Goal: Task Accomplishment & Management: Use online tool/utility

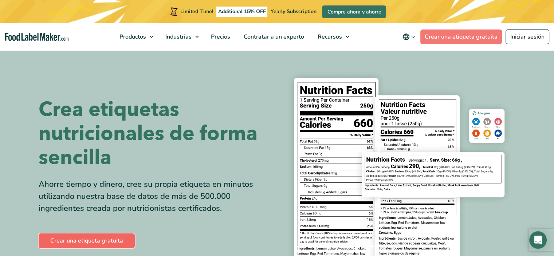
click at [92, 239] on link "Crear una etiqueta gratuita" at bounding box center [87, 240] width 96 height 15
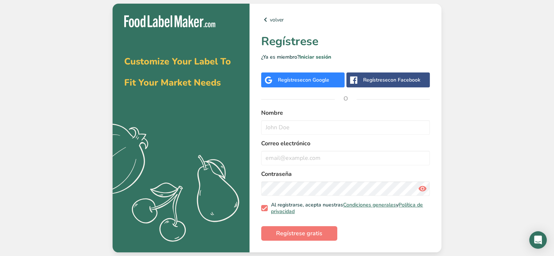
click at [293, 76] on div "Regístrese con Google" at bounding box center [302, 79] width 83 height 15
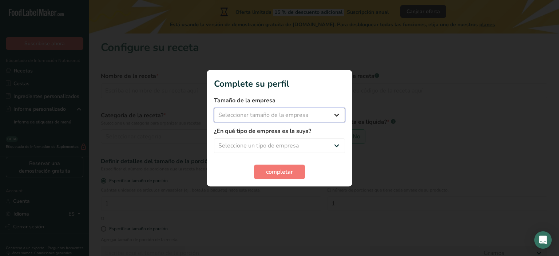
click at [341, 112] on select "Seleccionar tamaño de la empresa Menos de 10 empleados De 10 a 50 empleados De …" at bounding box center [279, 115] width 131 height 15
select select "1"
click at [214, 108] on select "Seleccionar tamaño de la empresa Menos de 10 empleados De 10 a 50 empleados De …" at bounding box center [279, 115] width 131 height 15
click at [329, 142] on select "Seleccione un tipo de empresa Fabricante de alimentos envasados Restaurante y c…" at bounding box center [279, 145] width 131 height 15
select select "1"
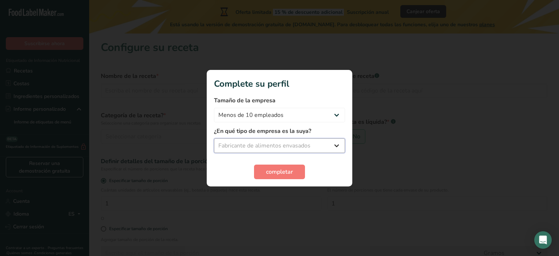
click at [214, 138] on select "Seleccione un tipo de empresa Fabricante de alimentos envasados Restaurante y c…" at bounding box center [279, 145] width 131 height 15
click at [286, 169] on span "completar" at bounding box center [279, 171] width 27 height 9
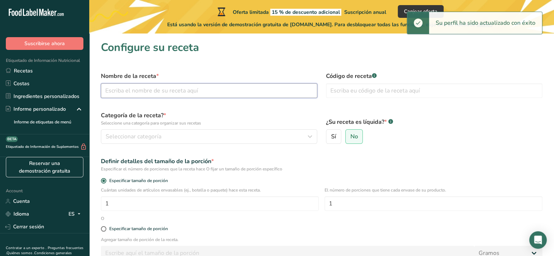
click at [142, 89] on input "text" at bounding box center [209, 90] width 216 height 15
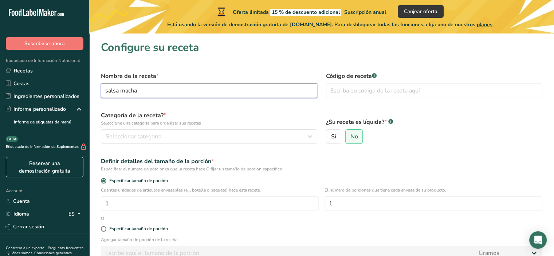
type input "salsa macha"
click at [438, 156] on div "Definir detalles del tamaño de la porción * Especificar el número de porciones …" at bounding box center [321, 165] width 450 height 24
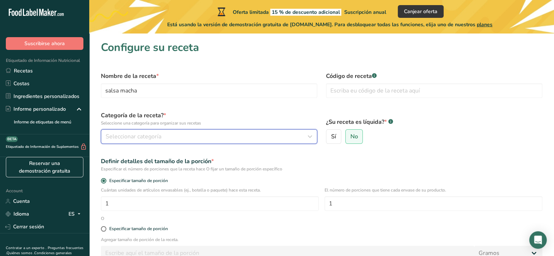
click at [138, 134] on span "Seleccionar categoría" at bounding box center [134, 136] width 56 height 9
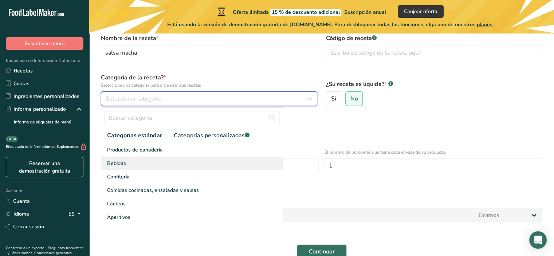
scroll to position [73, 0]
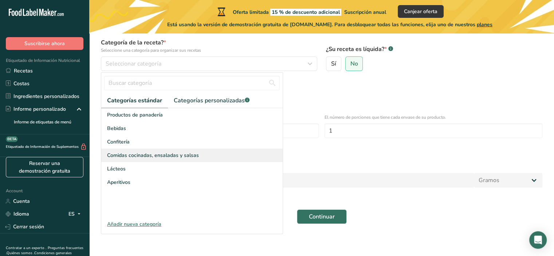
click at [136, 154] on span "Comidas cocinadas, ensaladas y salsas" at bounding box center [153, 155] width 92 height 8
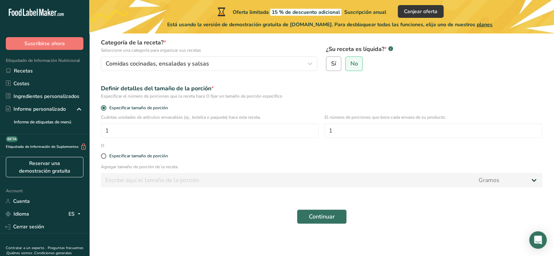
click at [337, 61] on label "Sí" at bounding box center [333, 63] width 15 height 15
click at [331, 62] on input "Sí" at bounding box center [328, 64] width 5 height 5
radio input "true"
radio input "false"
select select "22"
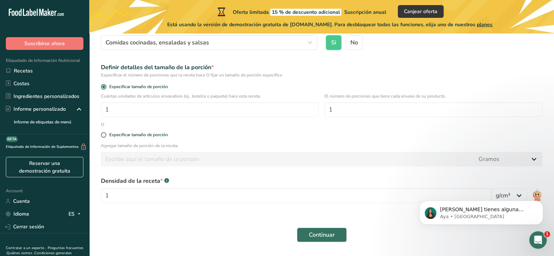
scroll to position [115, 0]
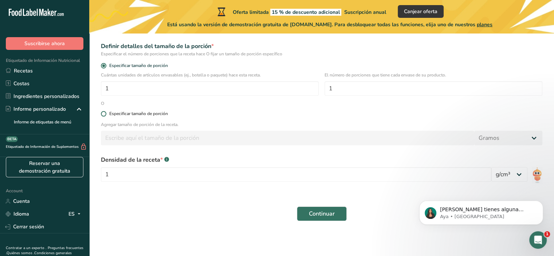
click at [104, 112] on span at bounding box center [103, 113] width 5 height 5
click at [104, 112] on input "Especificar tamaño de porción" at bounding box center [103, 113] width 5 height 5
radio input "true"
radio input "false"
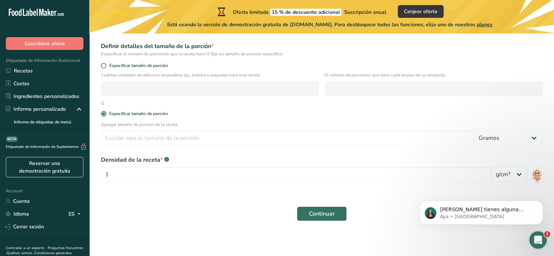
click at [102, 62] on div "Especificar tamaño de porción" at bounding box center [321, 67] width 450 height 10
click at [103, 65] on span at bounding box center [103, 65] width 5 height 5
click at [103, 65] on input "Especificar tamaño de porción" at bounding box center [103, 65] width 5 height 5
radio input "true"
radio input "false"
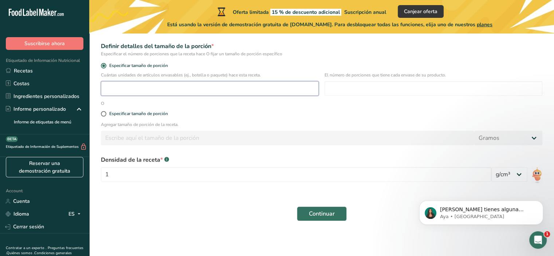
click at [132, 92] on input "number" at bounding box center [210, 88] width 218 height 15
type input "1"
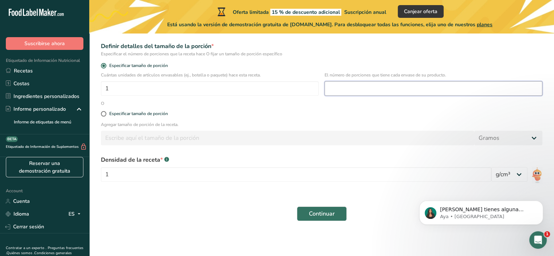
click at [367, 86] on input "number" at bounding box center [433, 88] width 218 height 15
type input "1"
click at [151, 205] on div "Continuar" at bounding box center [321, 213] width 450 height 23
click at [515, 176] on select "lb/pie³ g/cm³" at bounding box center [509, 174] width 36 height 15
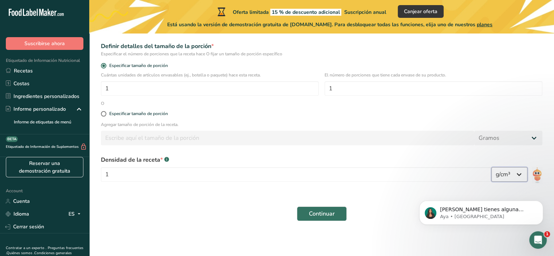
click at [515, 176] on select "lb/pie³ g/cm³" at bounding box center [509, 174] width 36 height 15
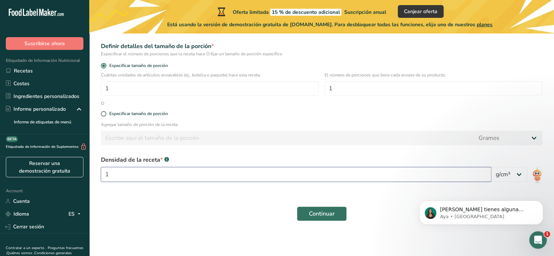
click at [119, 173] on input "1" at bounding box center [296, 174] width 390 height 15
type input "10"
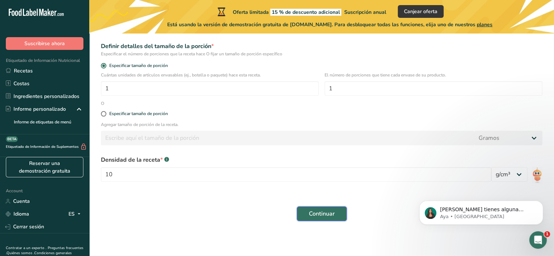
click at [321, 218] on span "Continuar" at bounding box center [322, 213] width 26 height 9
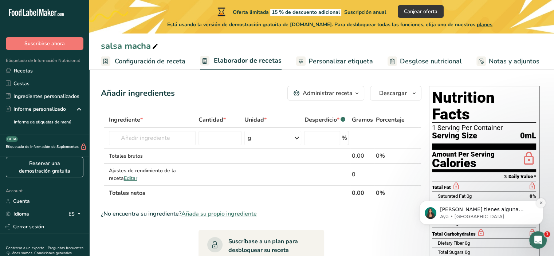
click at [540, 203] on icon "Dismiss notification" at bounding box center [540, 202] width 3 height 3
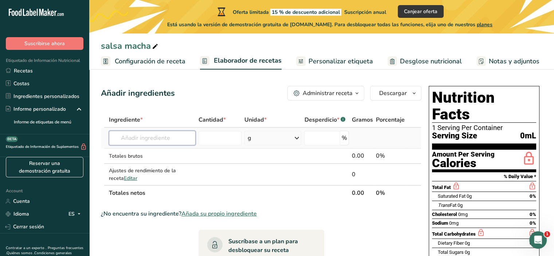
click at [158, 142] on input "text" at bounding box center [152, 138] width 87 height 15
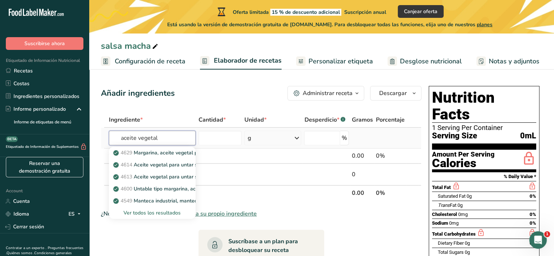
type input "aceite vegetal"
click at [297, 138] on icon at bounding box center [296, 137] width 9 height 13
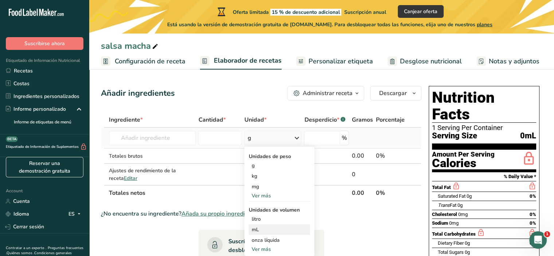
click at [256, 228] on div "mL" at bounding box center [279, 230] width 55 height 8
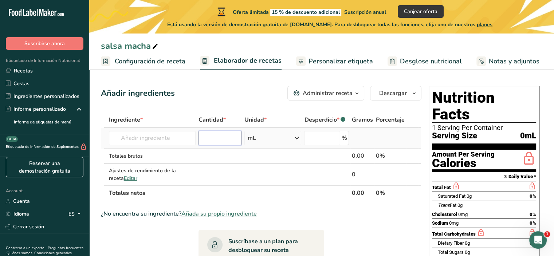
click at [217, 137] on input "number" at bounding box center [219, 138] width 43 height 15
type input "75"
click at [379, 131] on td at bounding box center [390, 138] width 32 height 21
click at [321, 134] on input "number" at bounding box center [322, 138] width 36 height 15
type input "0"
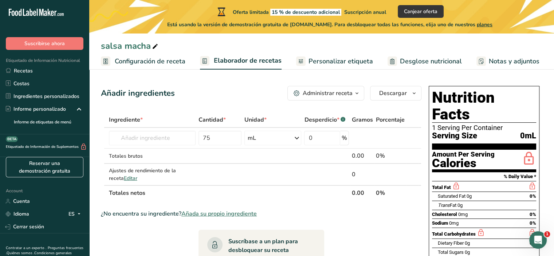
click at [229, 98] on div "Añadir ingredientes Administrar receta Eliminar receta Duplicar receta Escalar …" at bounding box center [261, 93] width 320 height 15
click at [155, 67] on link "Configuración de receta" at bounding box center [143, 61] width 84 height 16
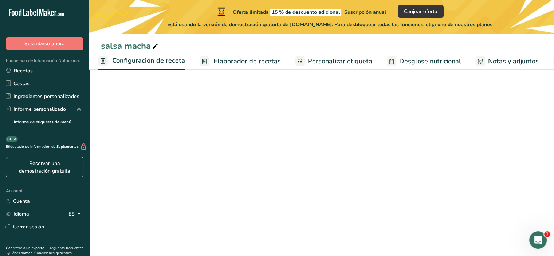
select select "22"
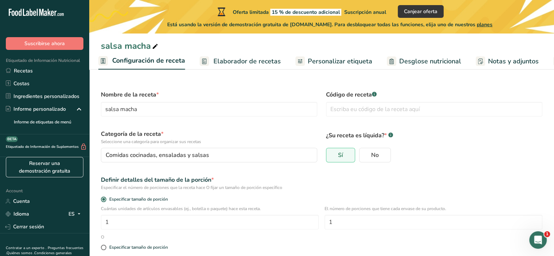
click at [245, 67] on link "Elaborador de recetas" at bounding box center [239, 61] width 81 height 16
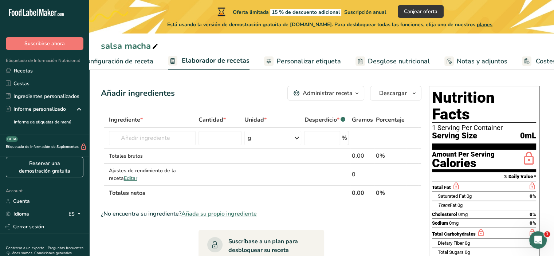
scroll to position [0, 81]
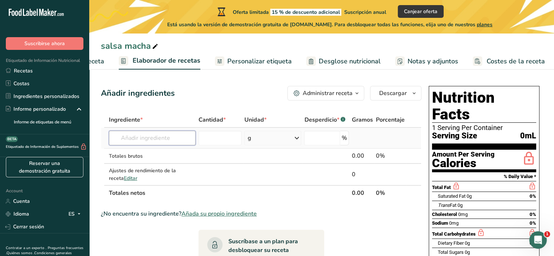
click at [140, 139] on input "text" at bounding box center [152, 138] width 87 height 15
click at [355, 91] on icon "button" at bounding box center [357, 93] width 6 height 9
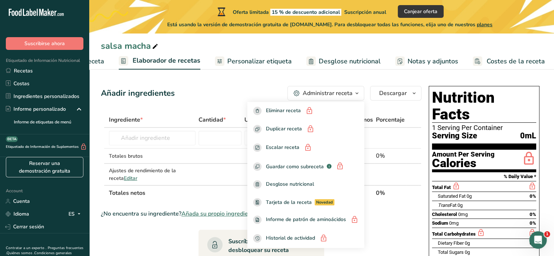
click at [355, 91] on icon "button" at bounding box center [357, 93] width 6 height 9
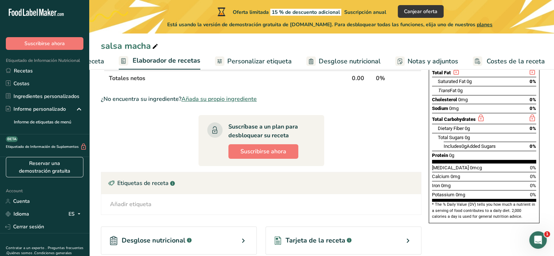
scroll to position [0, 0]
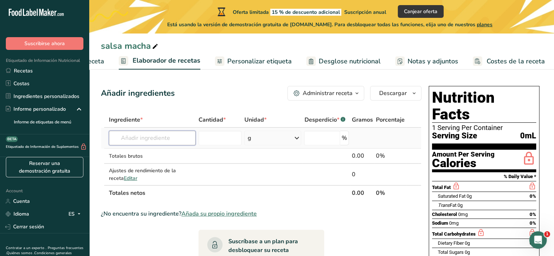
click at [174, 139] on input "text" at bounding box center [152, 138] width 87 height 15
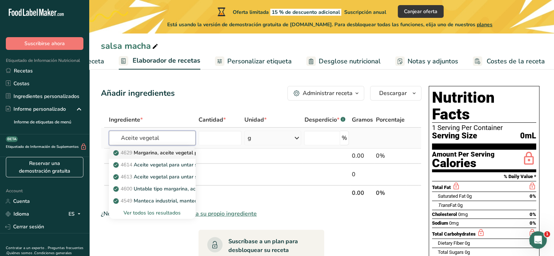
type input "Aceite vegetal"
click at [178, 151] on p "4629 Margarina, aceite vegetal para untar tipo margarina, 70% de grasa, soja y …" at bounding box center [254, 153] width 279 height 8
type input "Margarine, margarine-type vegetable oil spread, 70% fat, soybean and partially …"
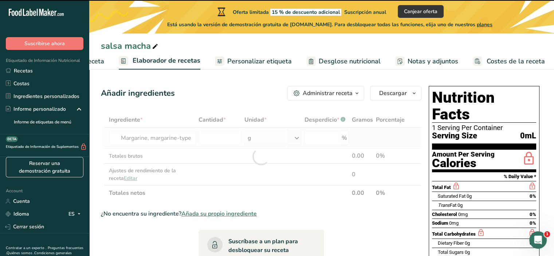
type input "0"
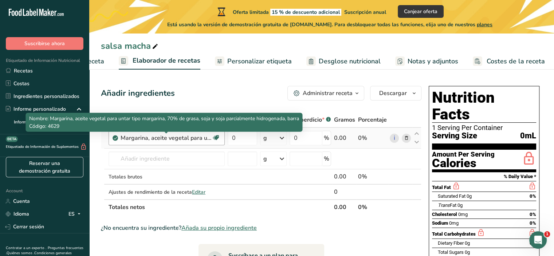
click at [204, 136] on div "Margarina, aceite vegetal para untar tipo margarina, 70% de grasa, soja y soja …" at bounding box center [165, 138] width 91 height 9
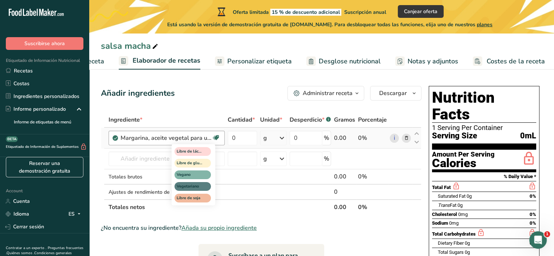
click at [213, 137] on icon at bounding box center [215, 137] width 7 height 11
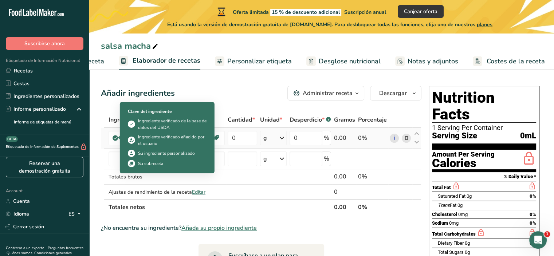
click at [115, 137] on icon at bounding box center [115, 138] width 4 height 7
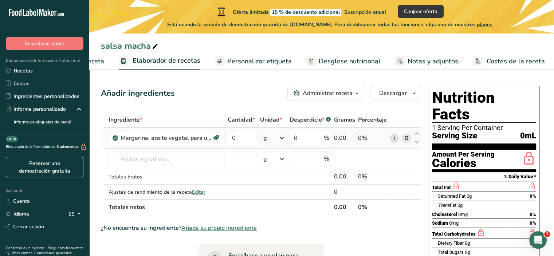
click at [115, 137] on icon at bounding box center [115, 138] width 4 height 7
click at [351, 60] on span "Desglose nutricional" at bounding box center [350, 61] width 62 height 10
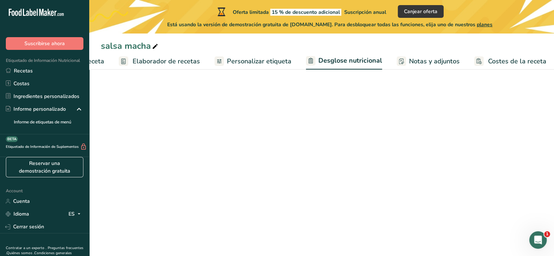
scroll to position [0, 81]
select select "Calories"
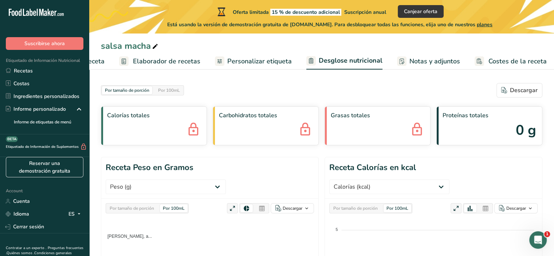
click at [409, 64] on span "Notas y adjuntos" at bounding box center [434, 61] width 51 height 10
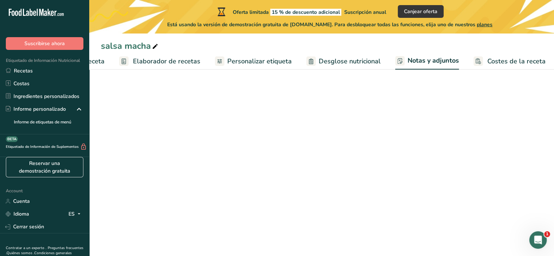
scroll to position [0, 80]
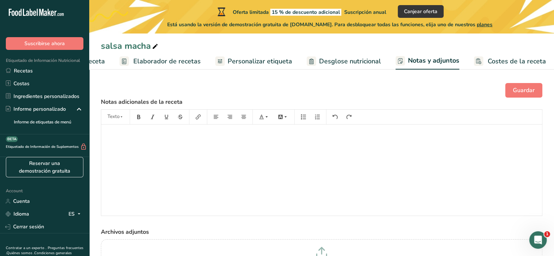
click at [498, 60] on span "Costes de la receta" at bounding box center [516, 61] width 58 height 10
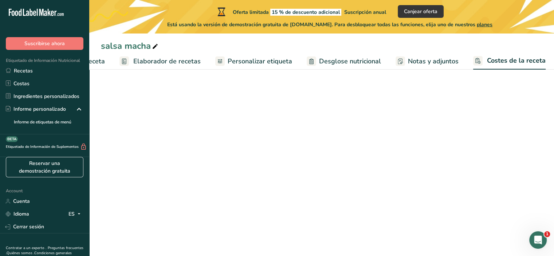
scroll to position [0, 81]
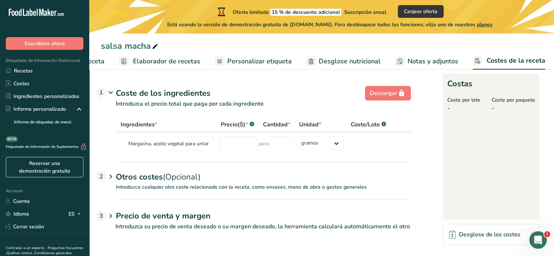
click at [246, 54] on link "Personalizar etiqueta" at bounding box center [253, 61] width 77 height 16
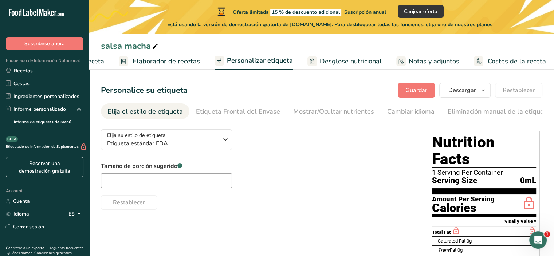
click at [163, 54] on link "Elaborador de recetas" at bounding box center [159, 61] width 81 height 16
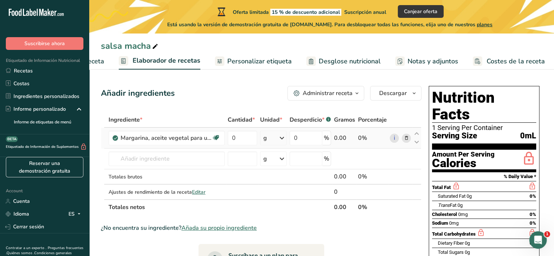
click at [407, 138] on icon at bounding box center [405, 138] width 5 height 8
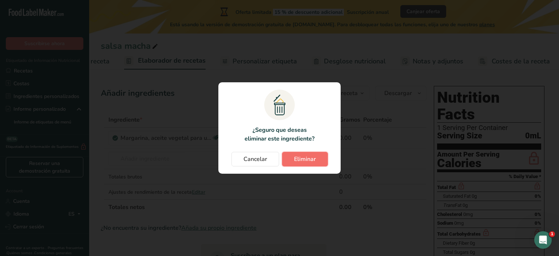
click at [309, 158] on span "Eliminar" at bounding box center [305, 159] width 22 height 9
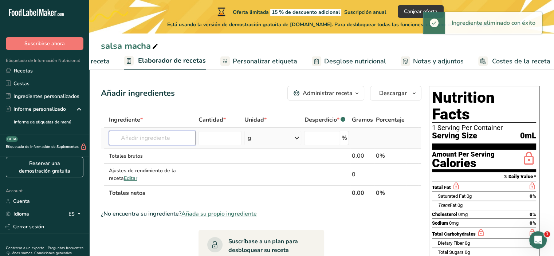
click at [143, 134] on input "text" at bounding box center [152, 138] width 87 height 15
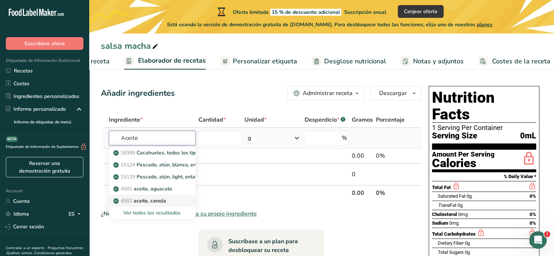
type input "Aceite"
click at [154, 199] on p "4582 aceite, canola" at bounding box center [140, 201] width 51 height 8
type input "Oil, canola"
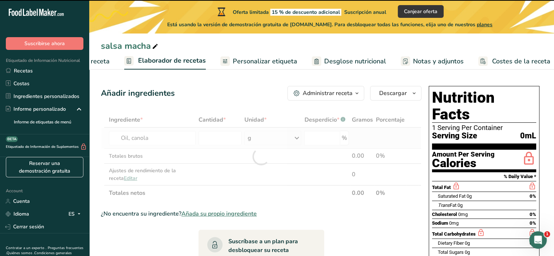
type input "0"
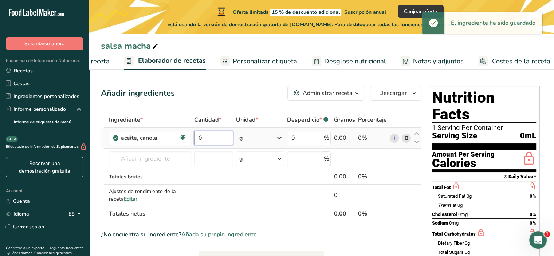
click at [201, 134] on input "0" at bounding box center [213, 138] width 39 height 15
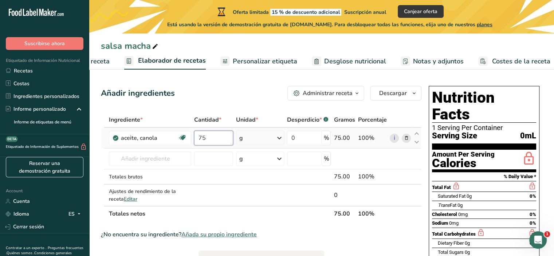
type input "75"
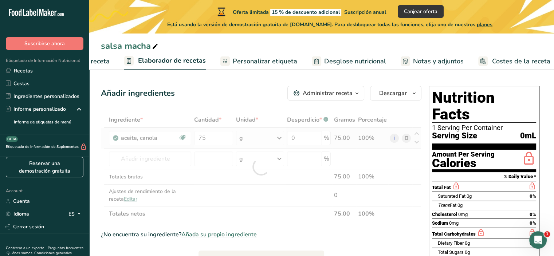
click at [282, 136] on div "Ingrediente * Cantidad * Unidad * Desperdicio * .a-a{fill:#347362;}.b-a{fill:#f…" at bounding box center [261, 166] width 320 height 109
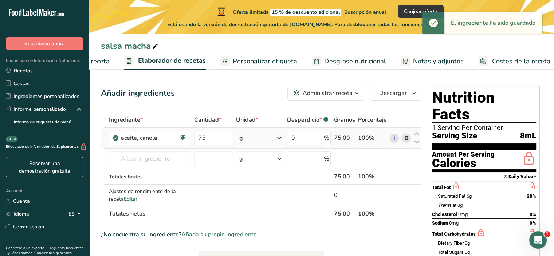
click at [277, 138] on icon at bounding box center [279, 137] width 9 height 13
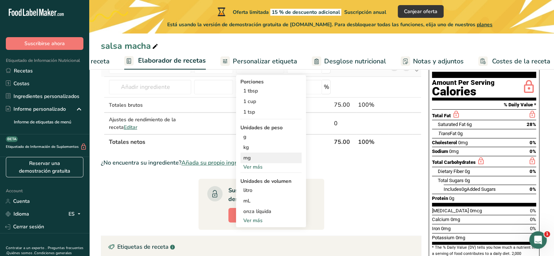
scroll to position [73, 0]
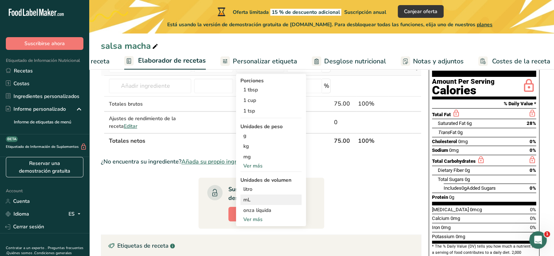
click at [253, 200] on div "mL" at bounding box center [270, 200] width 55 height 8
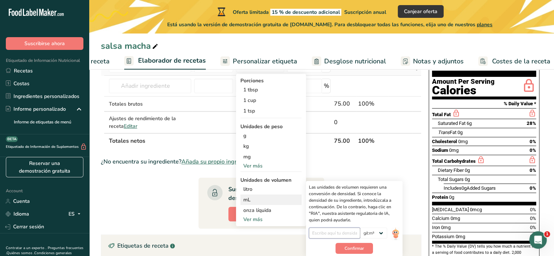
click at [352, 237] on input "number" at bounding box center [334, 233] width 51 height 11
type input "10"
click at [353, 245] on span "Confirmar" at bounding box center [353, 248] width 19 height 7
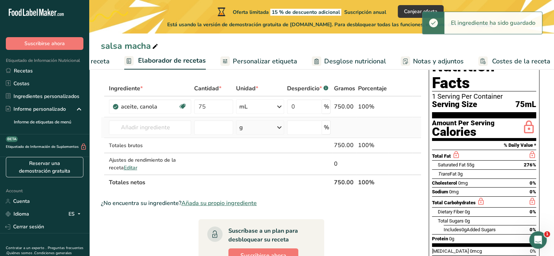
scroll to position [0, 0]
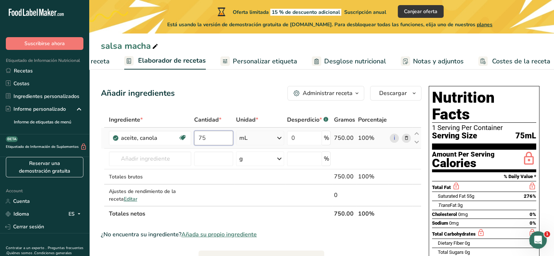
click at [207, 135] on input "75" at bounding box center [213, 138] width 39 height 15
click at [134, 154] on div "Ingrediente * Cantidad * Unidad * Desperdicio * .a-a{fill:#347362;}.b-a{fill:#f…" at bounding box center [261, 166] width 320 height 109
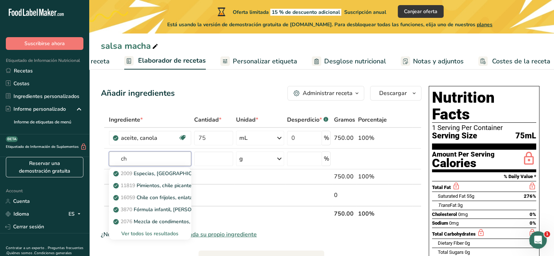
type input "c"
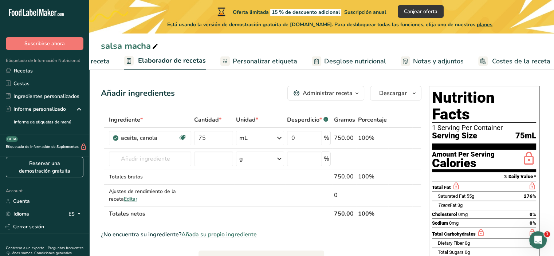
click at [221, 234] on span "Añada su propio ingrediente" at bounding box center [218, 234] width 75 height 9
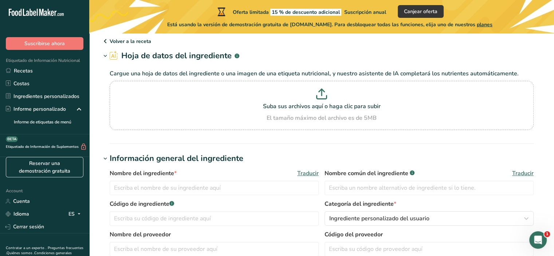
scroll to position [36, 0]
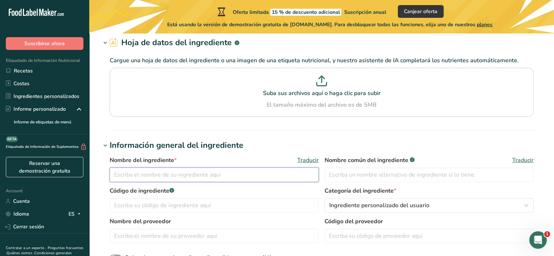
click at [189, 178] on input "text" at bounding box center [214, 174] width 209 height 15
type input "chile de arbol"
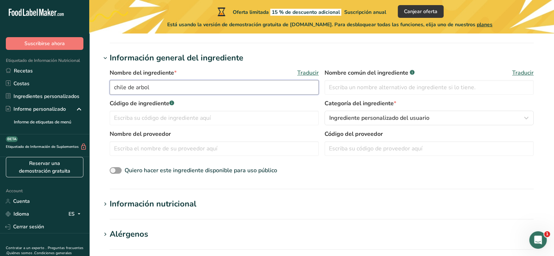
scroll to position [146, 0]
